Goal: Information Seeking & Learning: Learn about a topic

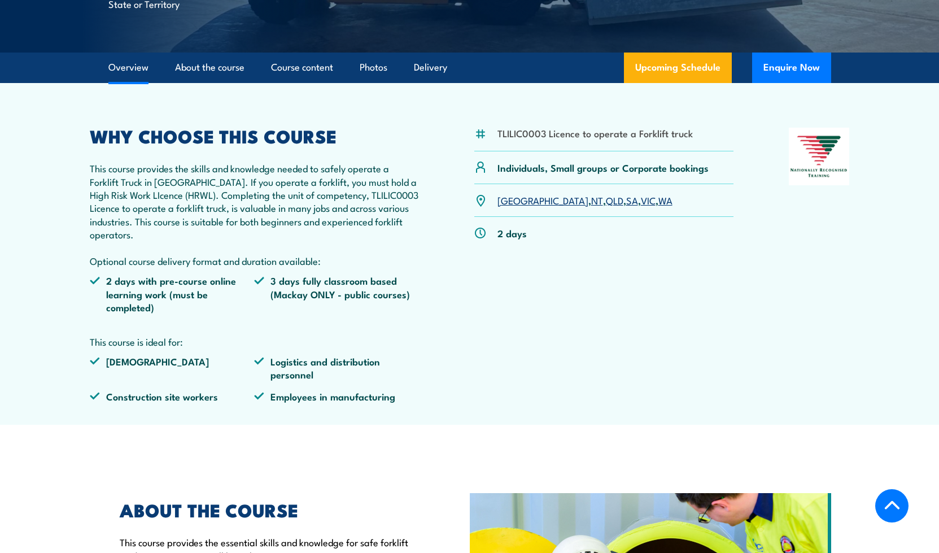
scroll to position [339, 0]
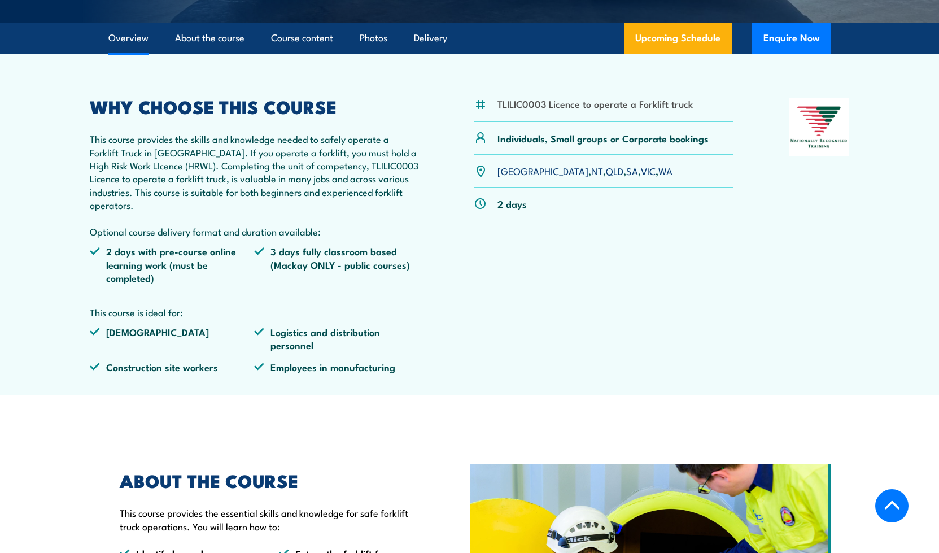
click at [606, 174] on link "QLD" at bounding box center [614, 171] width 17 height 14
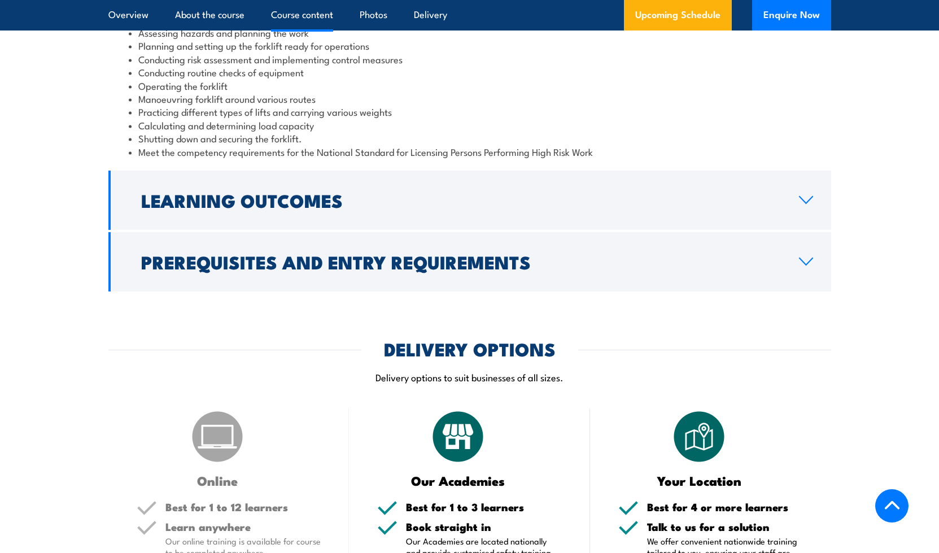
scroll to position [1129, 0]
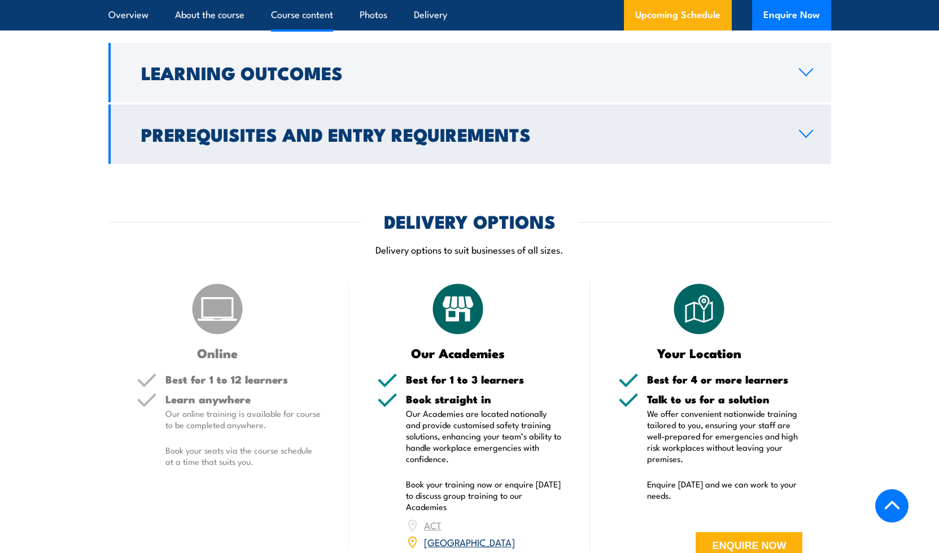
click at [341, 142] on h2 "Prerequisites and Entry Requirements" at bounding box center [460, 134] width 639 height 16
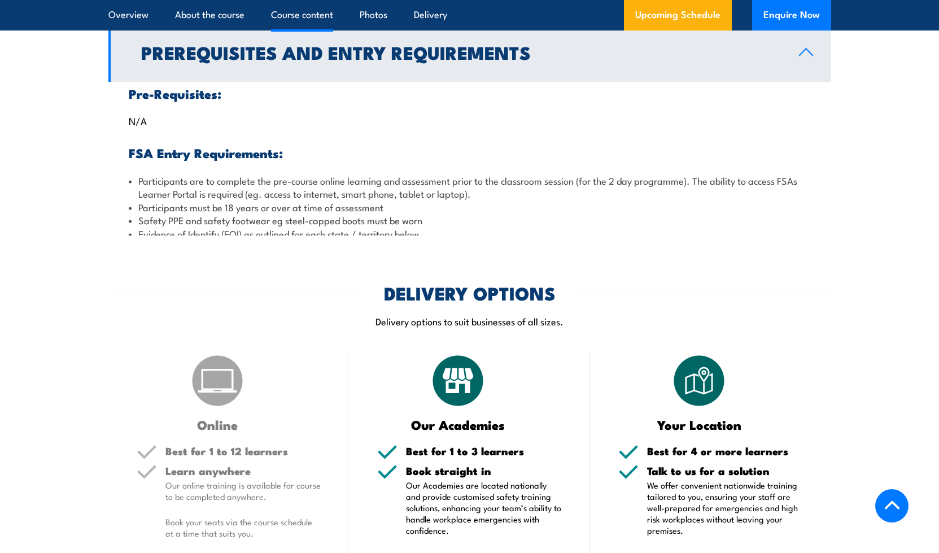
scroll to position [1150, 0]
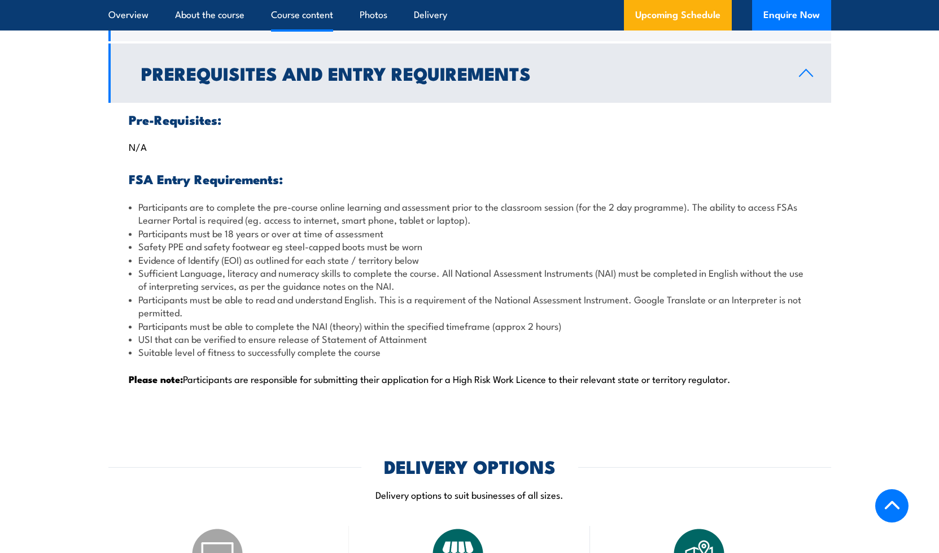
click at [331, 72] on h2 "Prerequisites and Entry Requirements" at bounding box center [460, 73] width 639 height 16
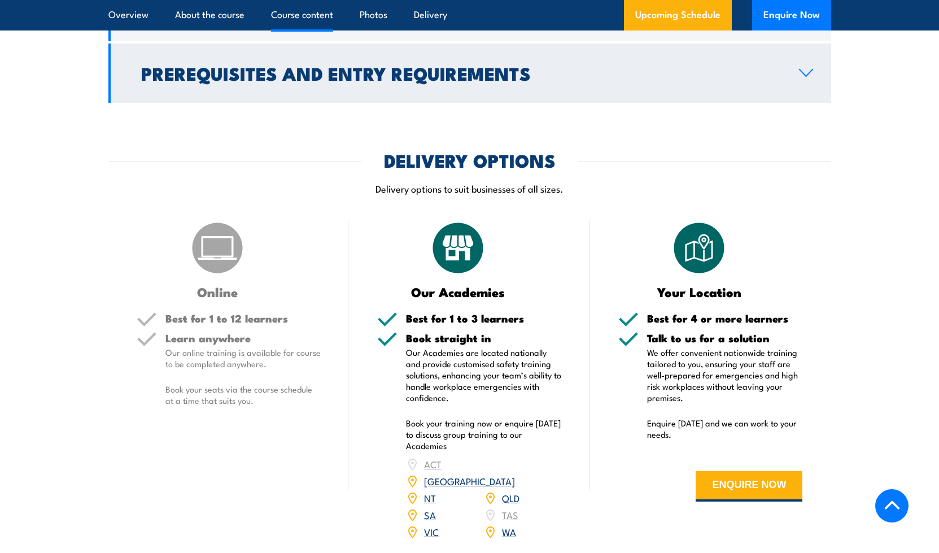
click at [339, 81] on h2 "Prerequisites and Entry Requirements" at bounding box center [460, 73] width 639 height 16
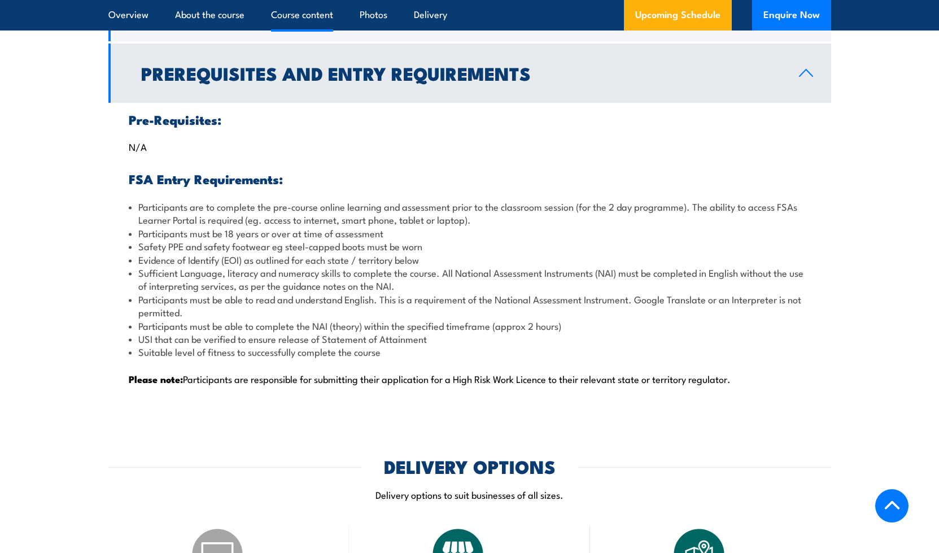
click at [325, 81] on h2 "Prerequisites and Entry Requirements" at bounding box center [460, 73] width 639 height 16
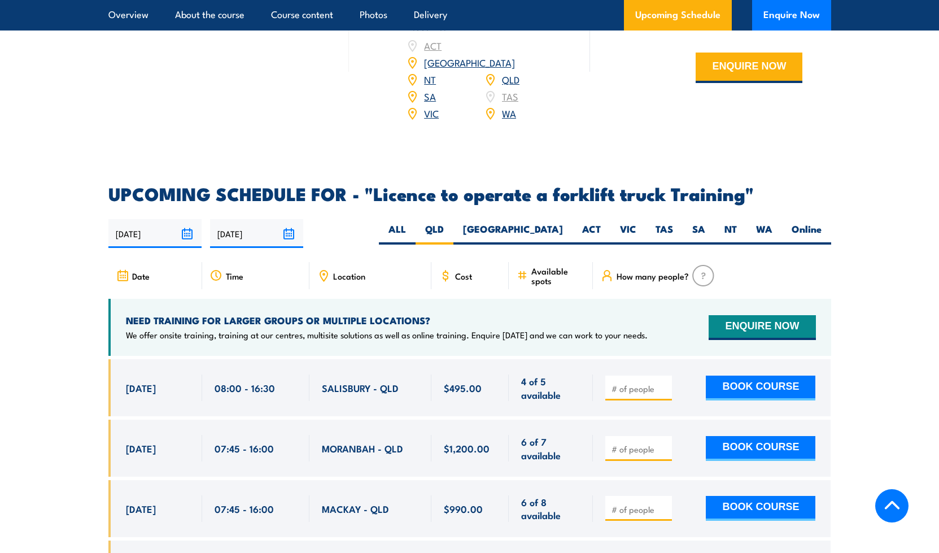
scroll to position [1658, 0]
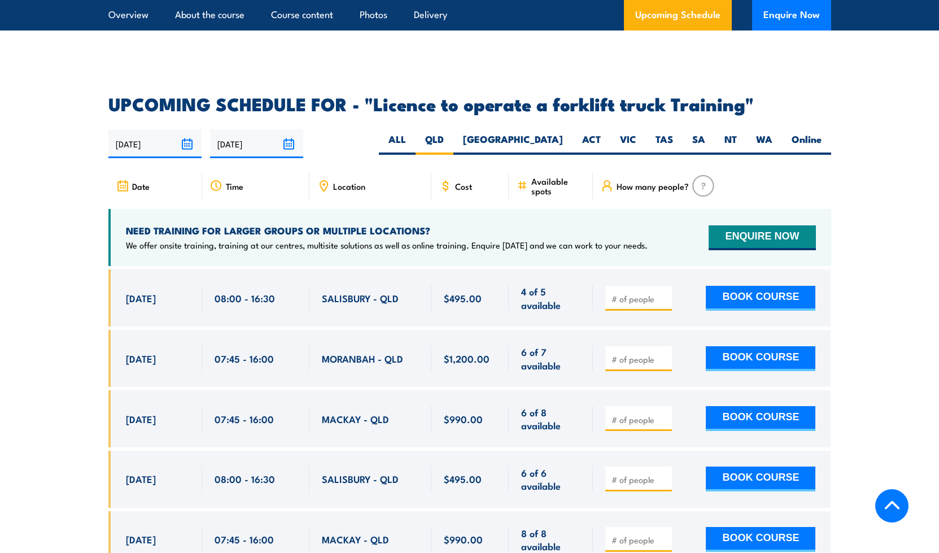
click at [69, 221] on section "UPCOMING SCHEDULE FOR - "Licence to operate a forklift truck Training" [DATE] […" at bounding box center [469, 520] width 939 height 851
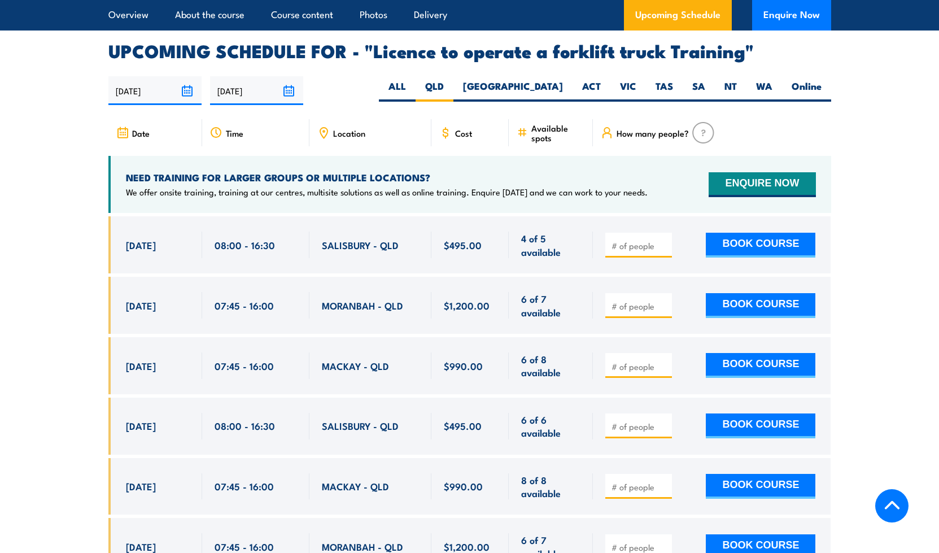
scroll to position [1602, 0]
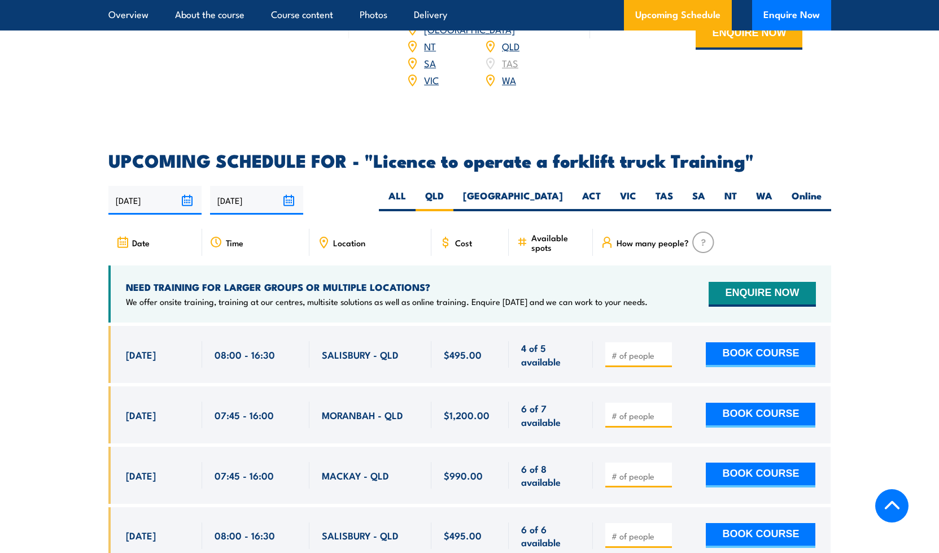
click at [376, 229] on div "Location" at bounding box center [370, 242] width 122 height 27
click at [340, 238] on span "Location" at bounding box center [349, 243] width 32 height 10
click at [453, 189] on label "QLD" at bounding box center [434, 200] width 38 height 22
click at [451, 189] on input "QLD" at bounding box center [447, 192] width 7 height 7
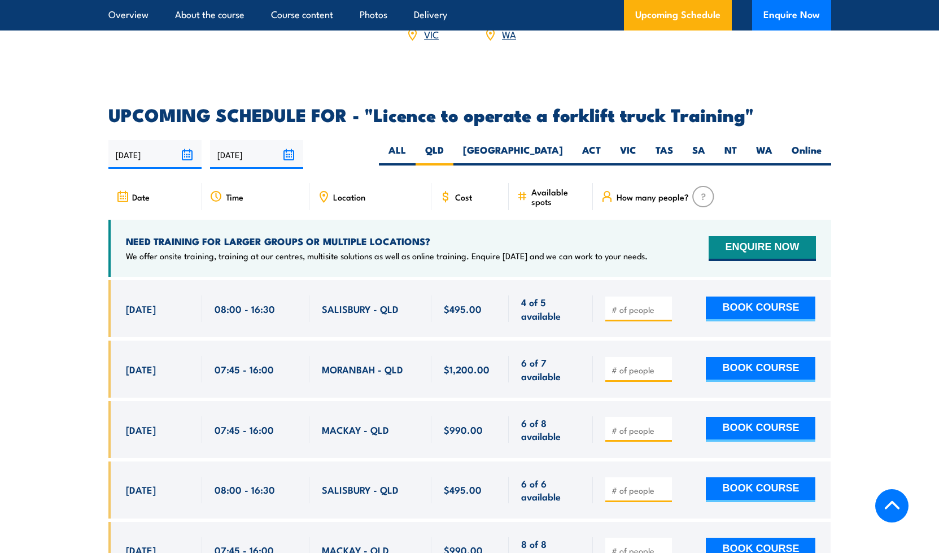
scroll to position [1432, 0]
